Goal: Task Accomplishment & Management: Use online tool/utility

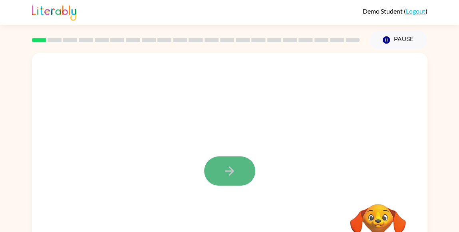
click at [230, 163] on button "button" at bounding box center [229, 170] width 51 height 29
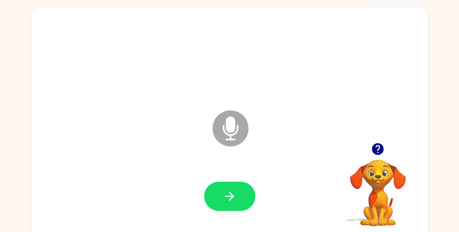
scroll to position [45, 0]
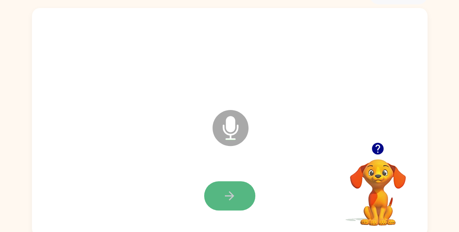
click at [236, 199] on icon "button" at bounding box center [230, 196] width 14 height 14
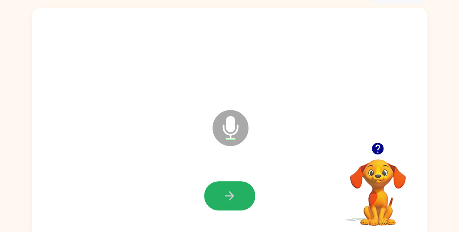
click at [236, 199] on icon "button" at bounding box center [230, 196] width 14 height 14
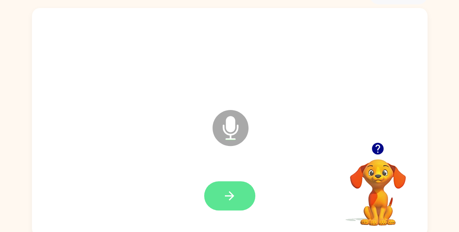
click at [228, 190] on icon "button" at bounding box center [230, 196] width 14 height 14
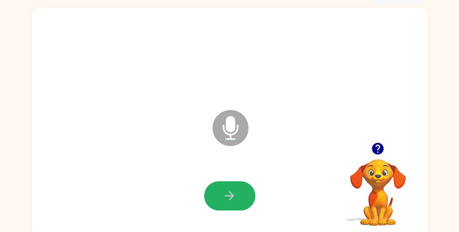
click at [228, 190] on icon "button" at bounding box center [230, 196] width 14 height 14
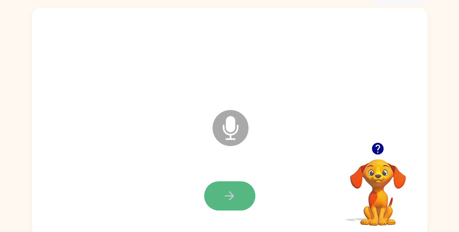
click at [235, 196] on icon "button" at bounding box center [230, 196] width 14 height 14
click at [238, 201] on button "button" at bounding box center [229, 195] width 51 height 29
